Goal: Transaction & Acquisition: Book appointment/travel/reservation

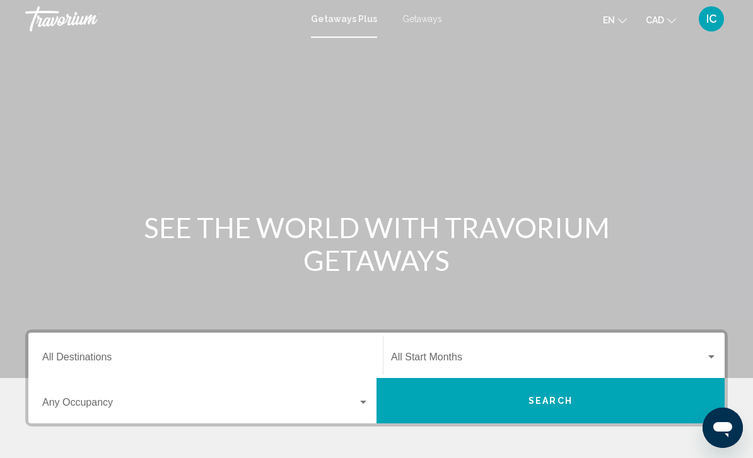
click at [424, 23] on span "Getaways" at bounding box center [422, 19] width 40 height 10
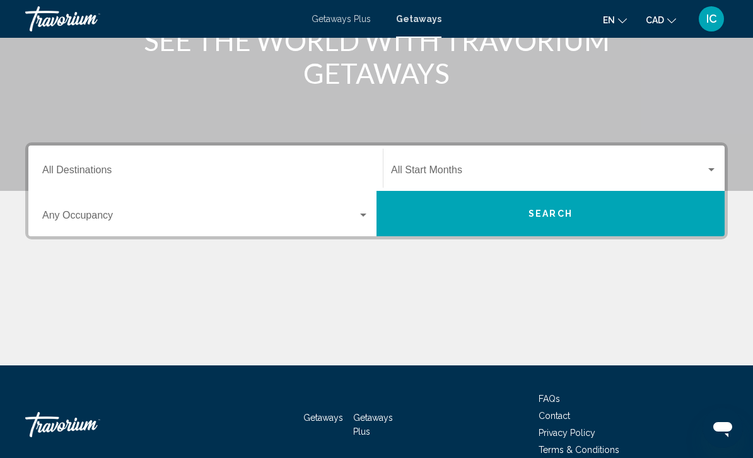
click at [165, 161] on div "Destination All Destinations" at bounding box center [205, 169] width 327 height 40
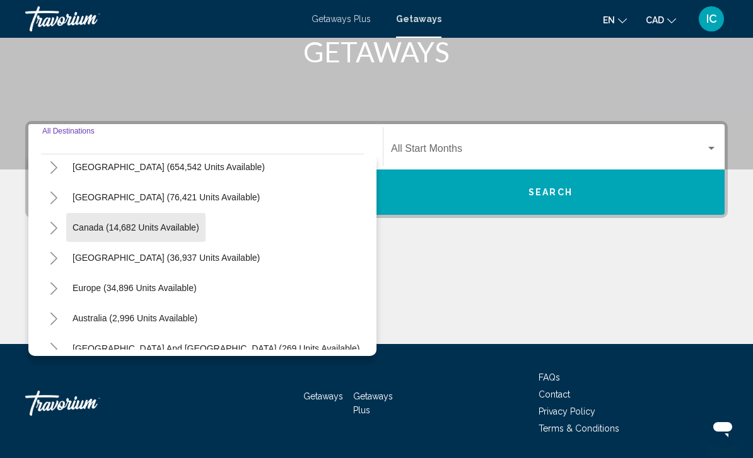
scroll to position [27, 0]
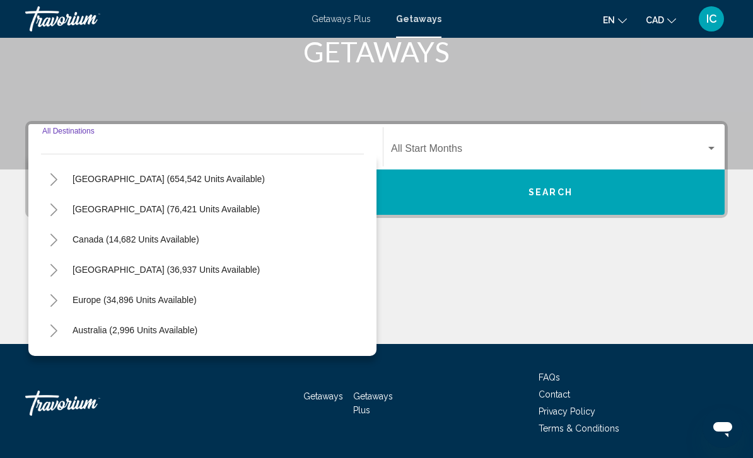
click at [54, 210] on icon "Toggle Mexico (76,421 units available)" at bounding box center [53, 210] width 9 height 13
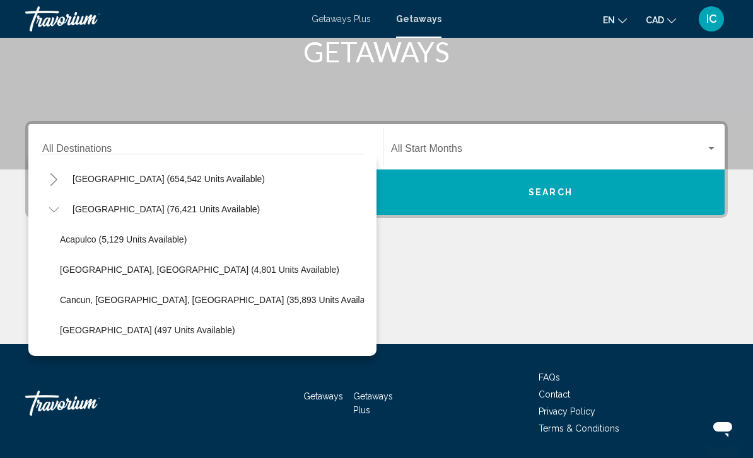
click at [154, 300] on span "Cancun, [GEOGRAPHIC_DATA], [GEOGRAPHIC_DATA] (35,893 units available)" at bounding box center [220, 300] width 320 height 10
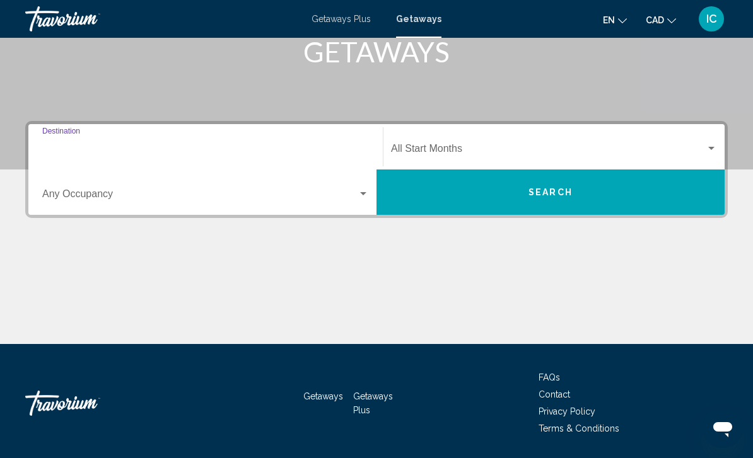
type input "**********"
click at [477, 148] on span "Search widget" at bounding box center [548, 151] width 315 height 11
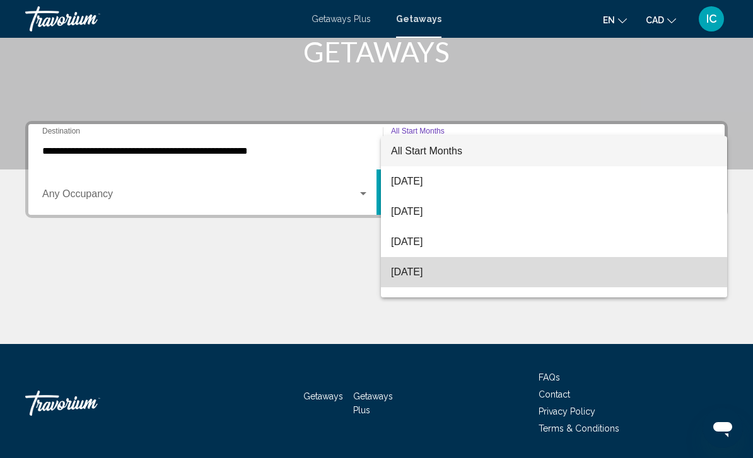
click at [442, 277] on span "[DATE]" at bounding box center [554, 272] width 326 height 30
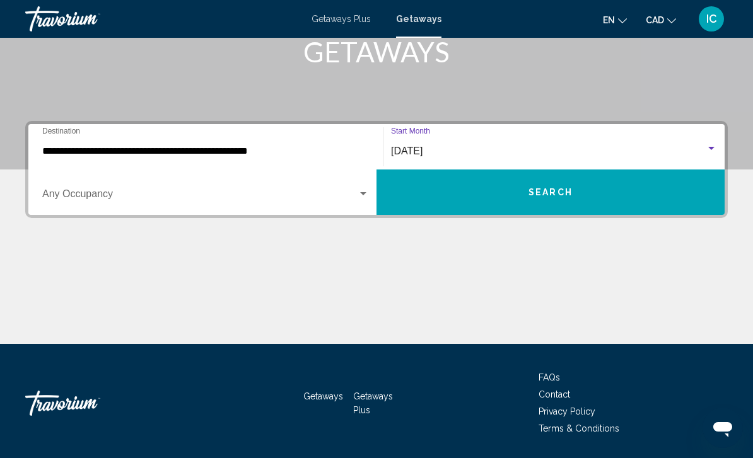
click at [581, 190] on button "Search" at bounding box center [550, 192] width 348 height 45
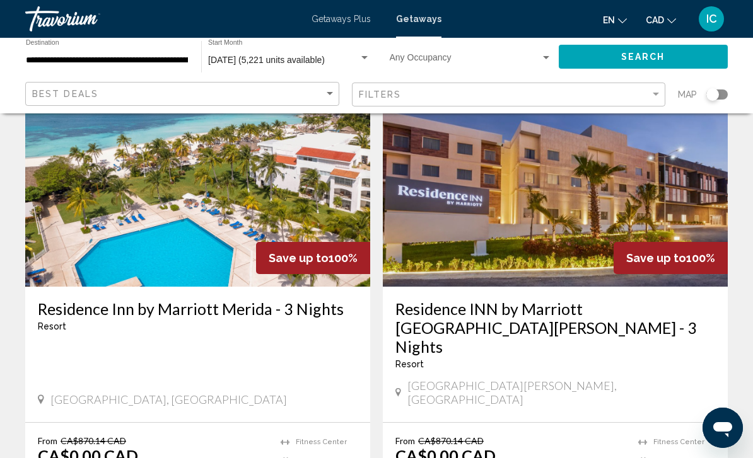
scroll to position [51, 0]
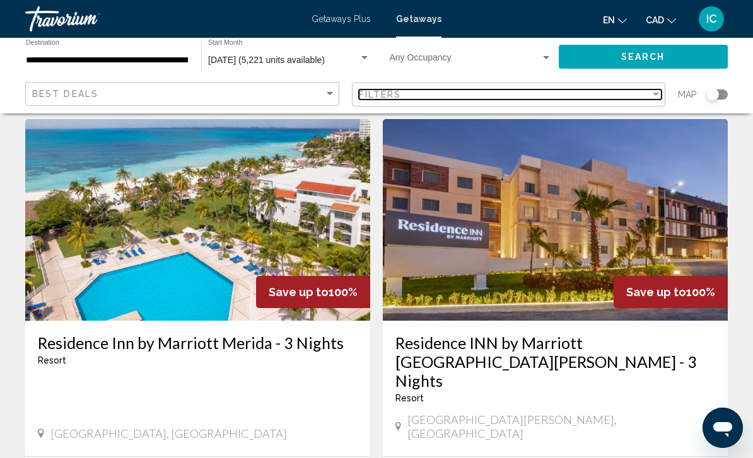
click at [654, 93] on div "Filter" at bounding box center [655, 94] width 6 height 3
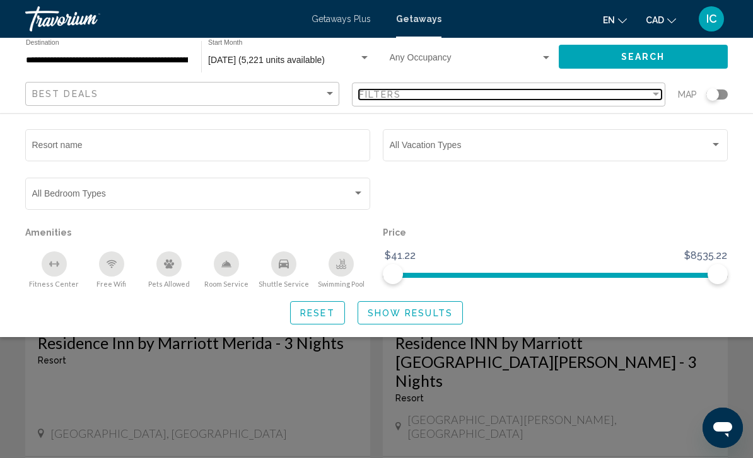
click at [654, 95] on div "Filter" at bounding box center [655, 94] width 6 height 3
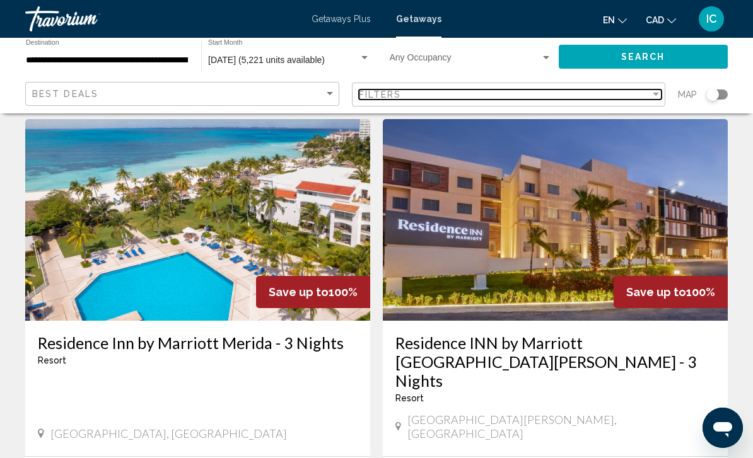
click at [658, 91] on div "Filter" at bounding box center [655, 95] width 11 height 10
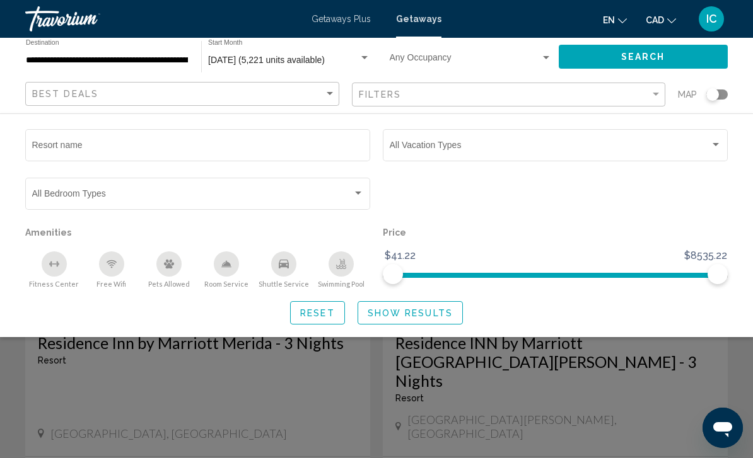
click at [427, 315] on span "Show Results" at bounding box center [409, 313] width 85 height 10
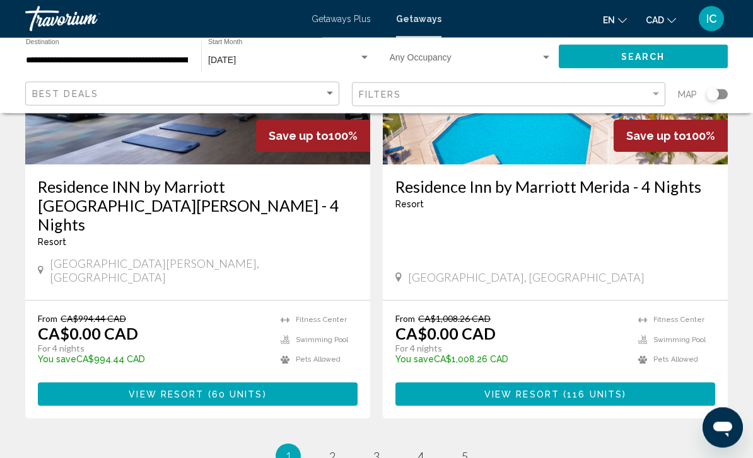
scroll to position [2489, 0]
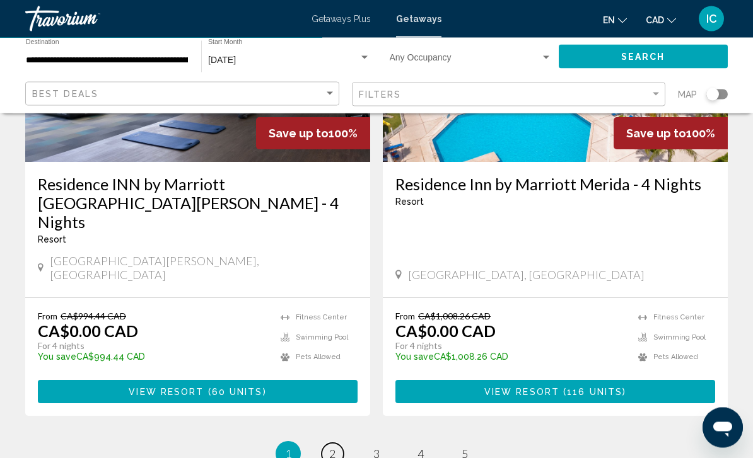
click at [338, 444] on link "page 2" at bounding box center [332, 455] width 22 height 22
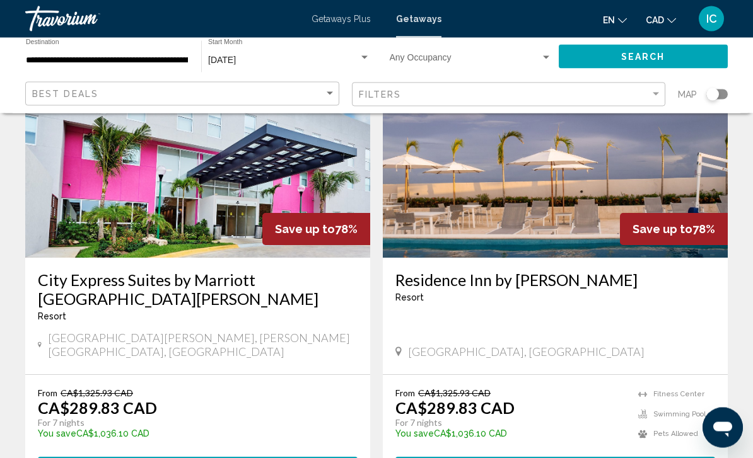
scroll to position [2374, 0]
